Goal: Transaction & Acquisition: Book appointment/travel/reservation

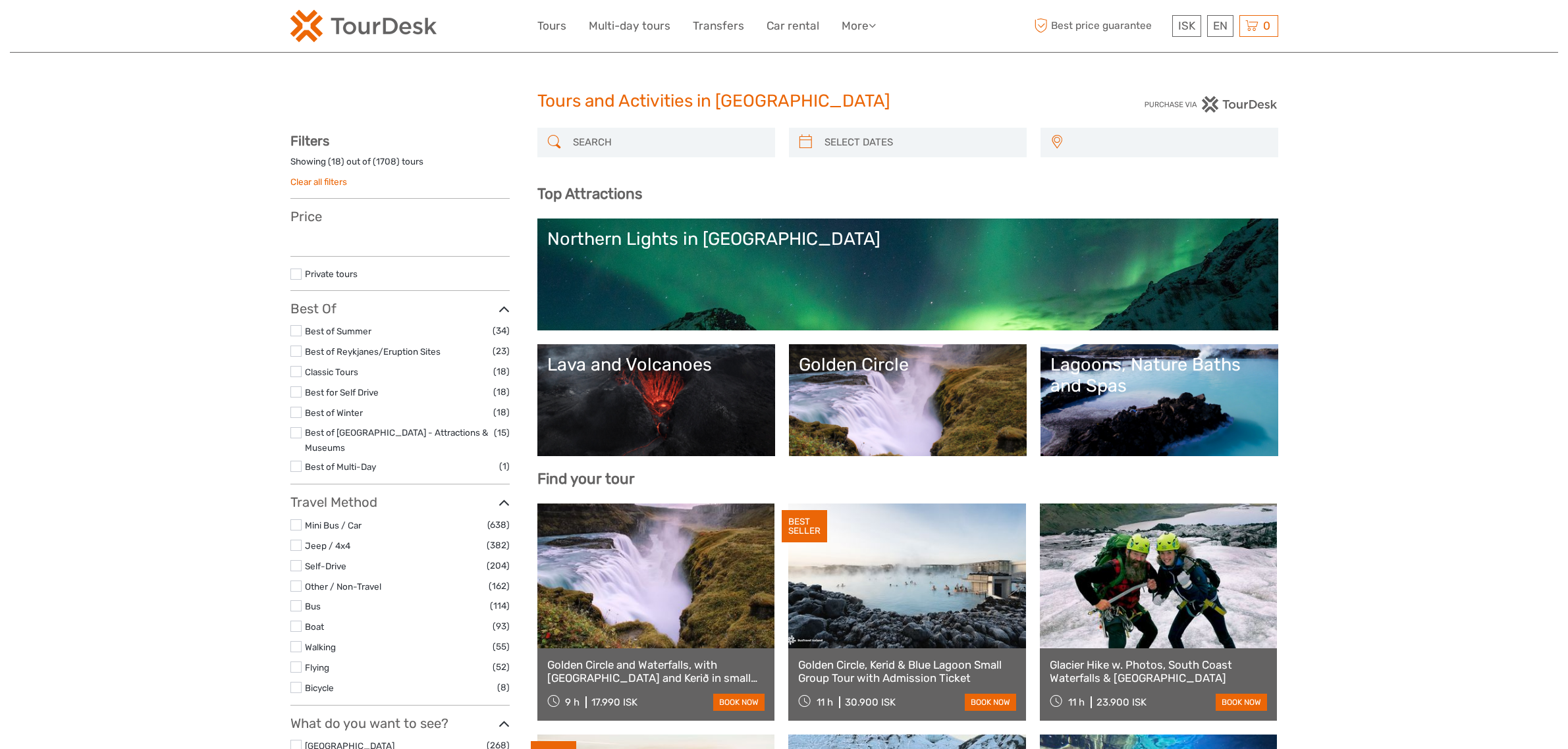
select select
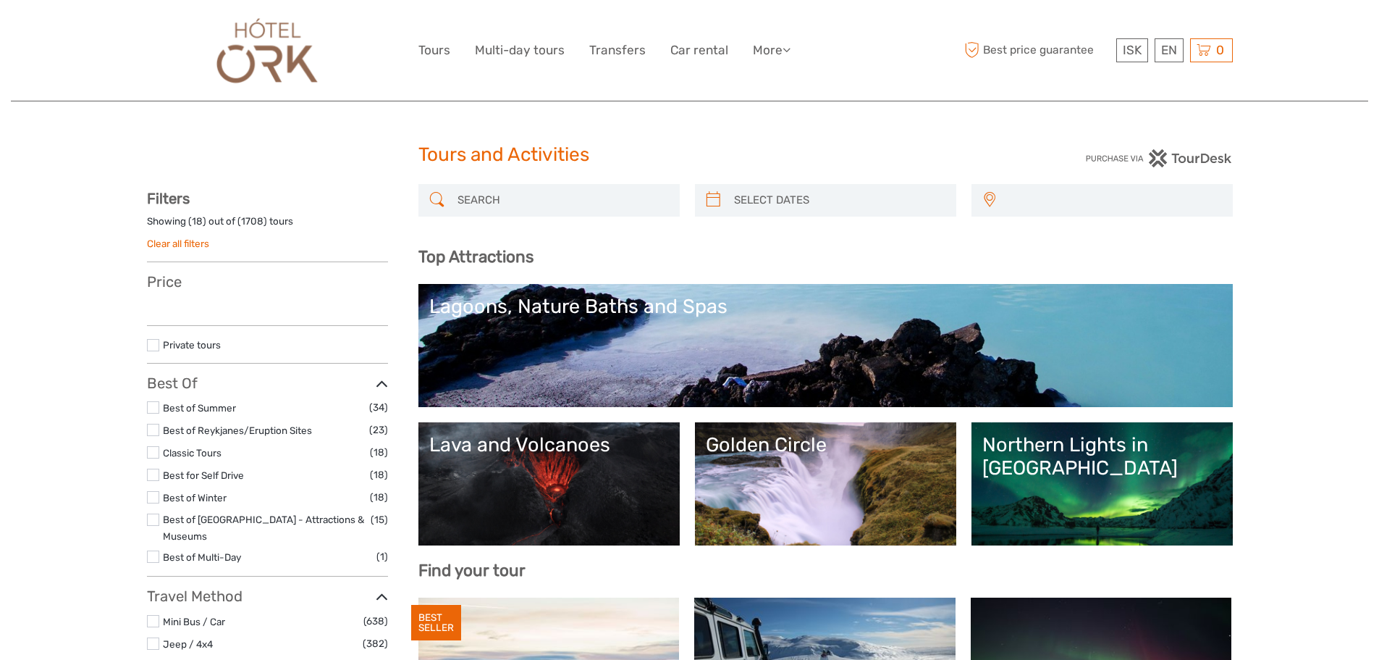
select select
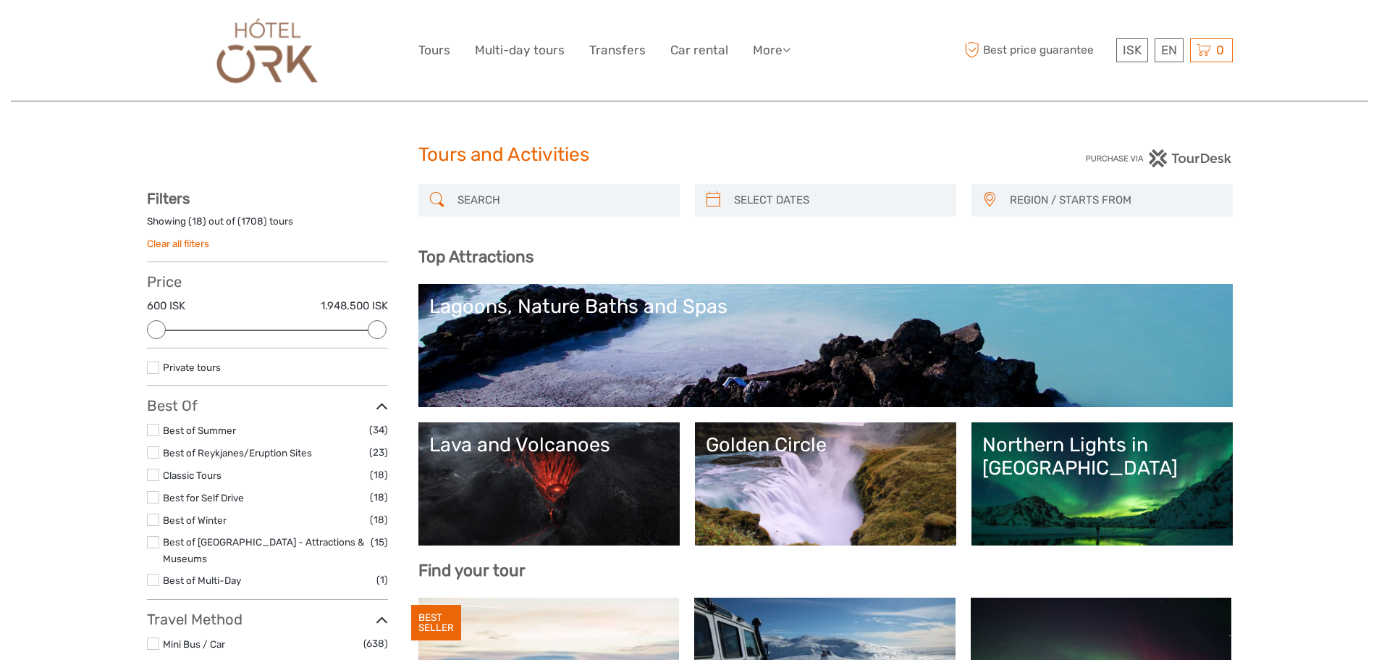
click at [1058, 451] on div "Northern Lights in [GEOGRAPHIC_DATA]" at bounding box center [1102, 456] width 240 height 47
